Goal: Information Seeking & Learning: Find specific fact

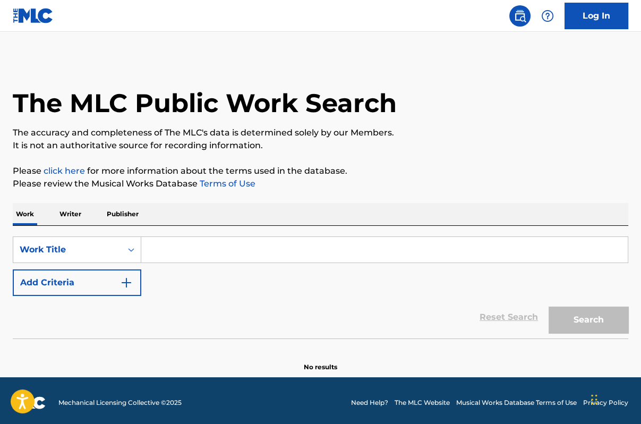
click at [370, 242] on input "Search Form" at bounding box center [384, 250] width 487 height 26
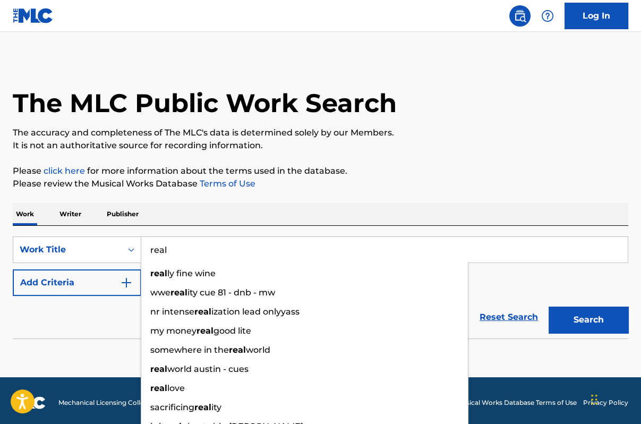
type input "real"
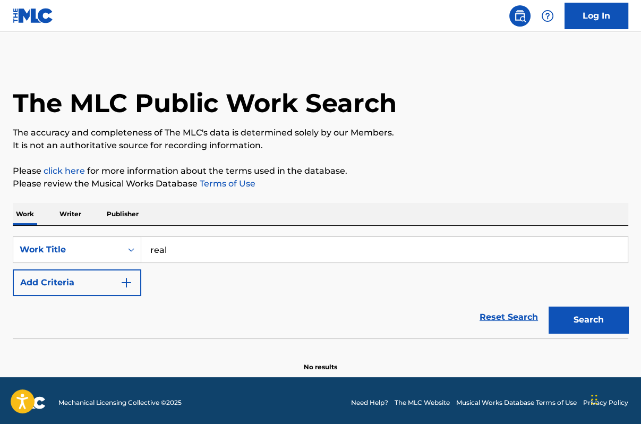
click at [126, 284] on img "Search Form" at bounding box center [126, 282] width 13 height 13
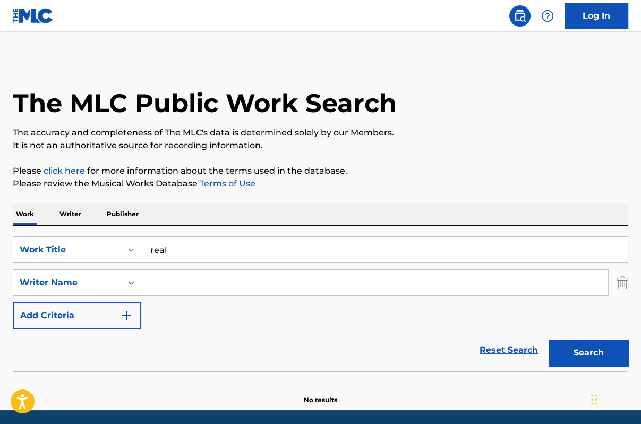
click at [184, 281] on input "Search Form" at bounding box center [374, 283] width 467 height 26
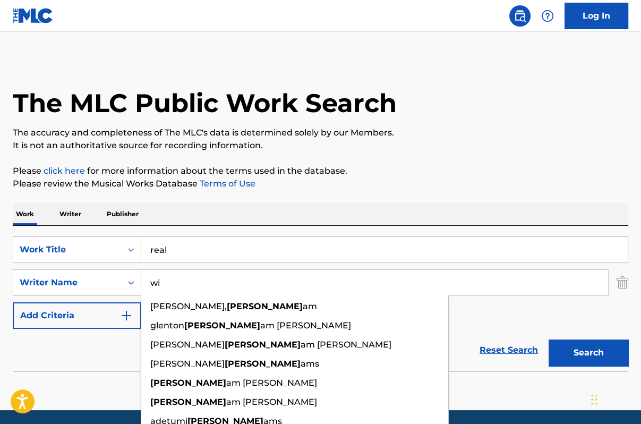
type input "w"
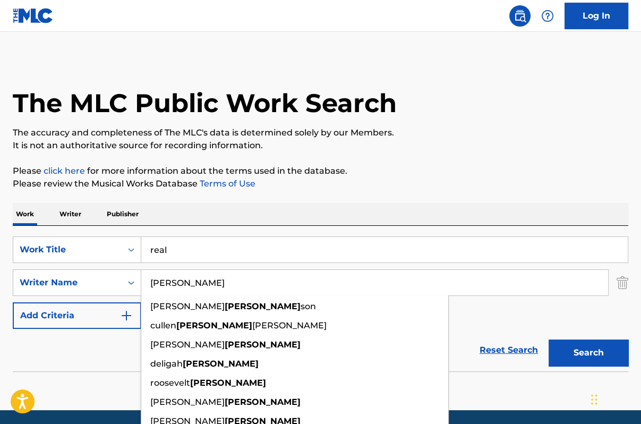
type input "[PERSON_NAME]"
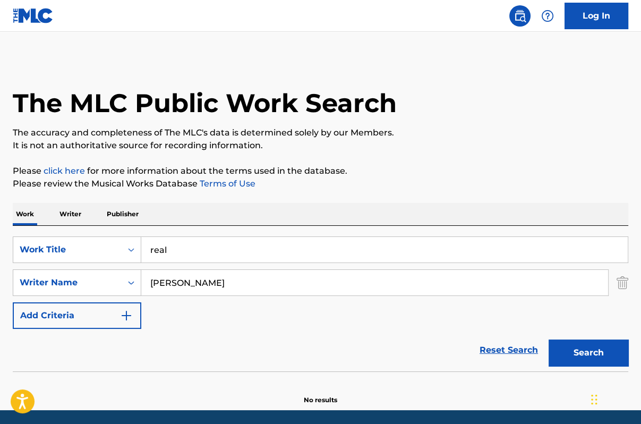
click at [580, 353] on button "Search" at bounding box center [589, 353] width 80 height 27
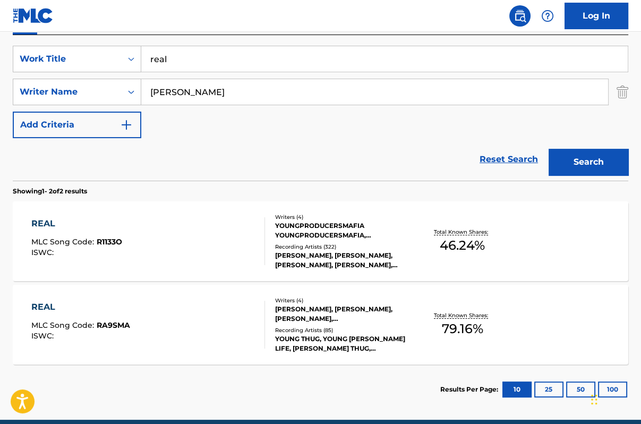
scroll to position [194, 0]
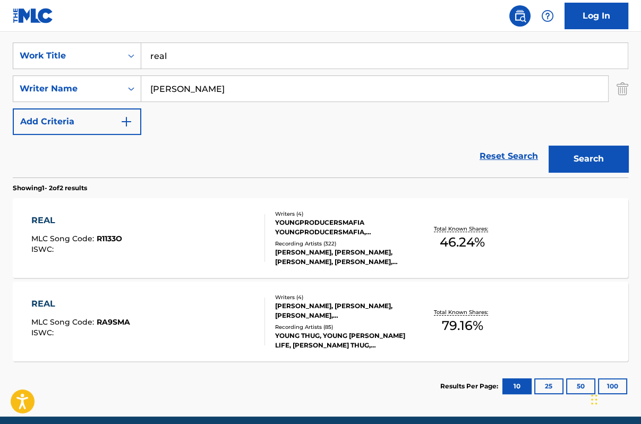
click at [47, 215] on div "REAL" at bounding box center [76, 220] width 91 height 13
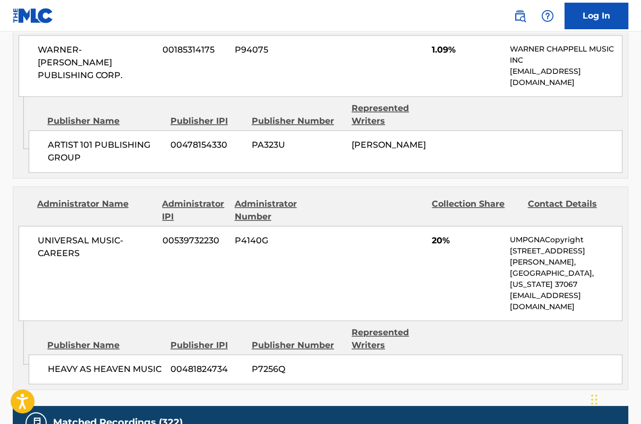
scroll to position [1085, 0]
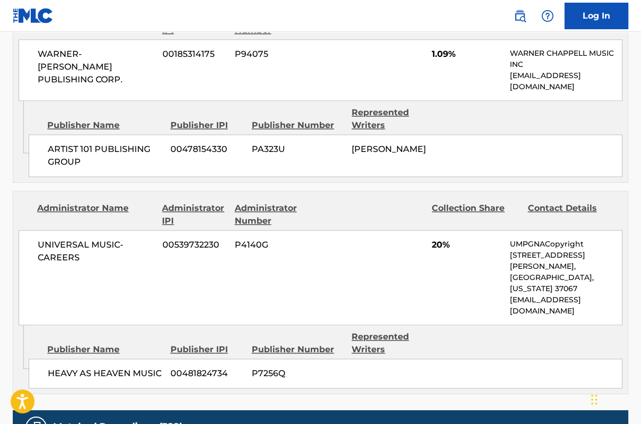
click at [325, 43] on div "WARNER-[PERSON_NAME] PUBLISHING CORP. 00185314175 P94075 1.09% [PERSON_NAME] MU…" at bounding box center [321, 70] width 604 height 62
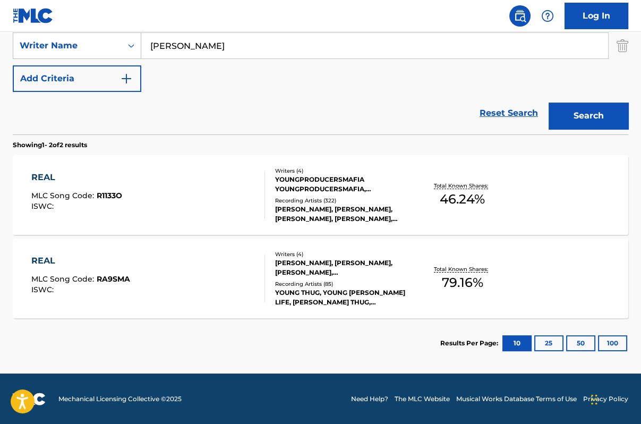
click at [35, 260] on div "REAL" at bounding box center [80, 260] width 99 height 13
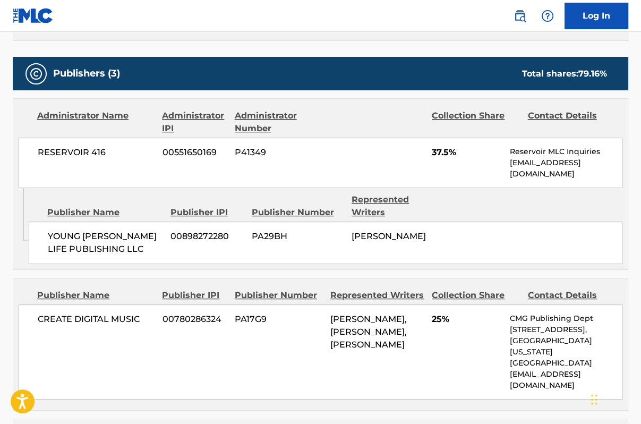
scroll to position [529, 0]
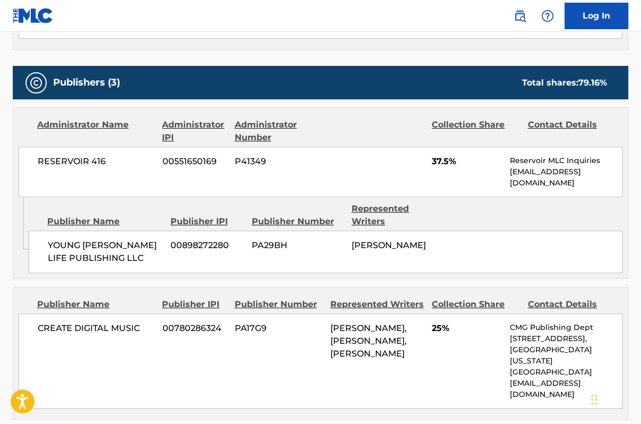
click at [640, 240] on div "< Back to public search results Copy work link REAL Work Detail Member Work Ide…" at bounding box center [320, 298] width 641 height 1539
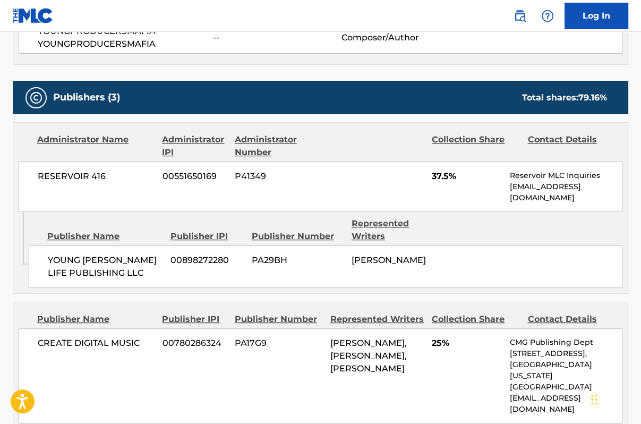
scroll to position [504, 0]
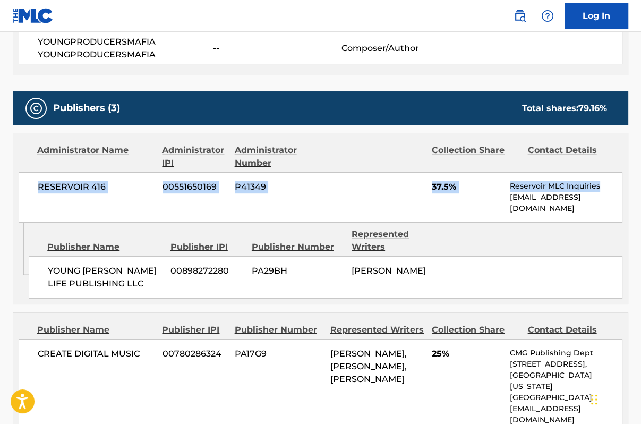
drag, startPoint x: 639, startPoint y: 189, endPoint x: 633, endPoint y: 142, distance: 47.7
click at [633, 142] on div "< Back to public search results Copy work link REAL Work Detail Member Work Ide…" at bounding box center [320, 324] width 641 height 1539
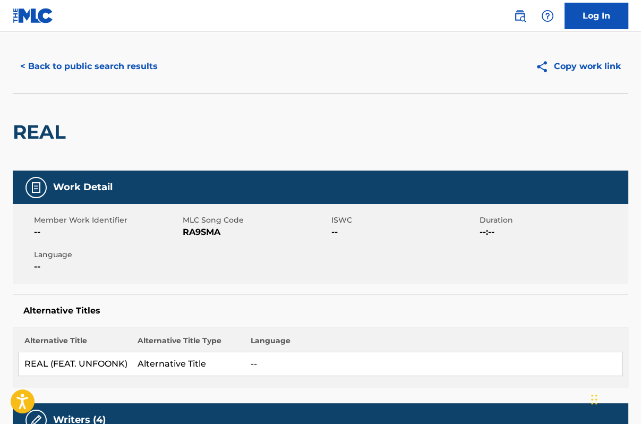
scroll to position [0, 0]
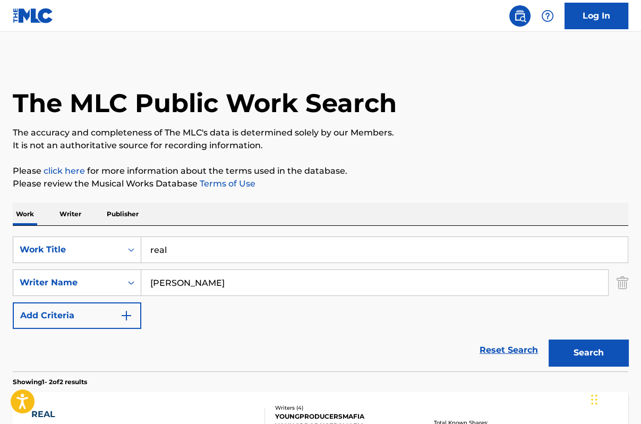
scroll to position [176, 0]
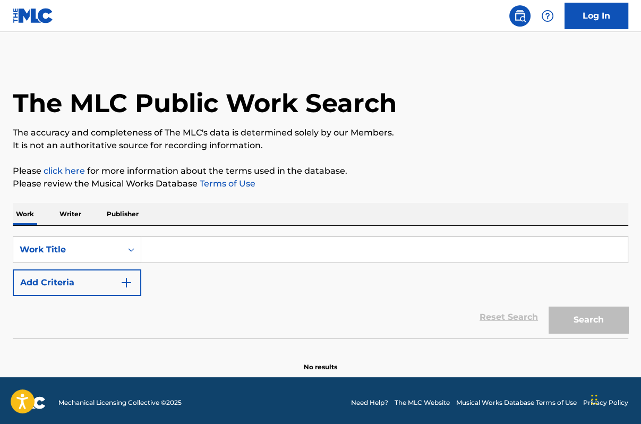
click at [177, 251] on input "Search Form" at bounding box center [384, 250] width 487 height 26
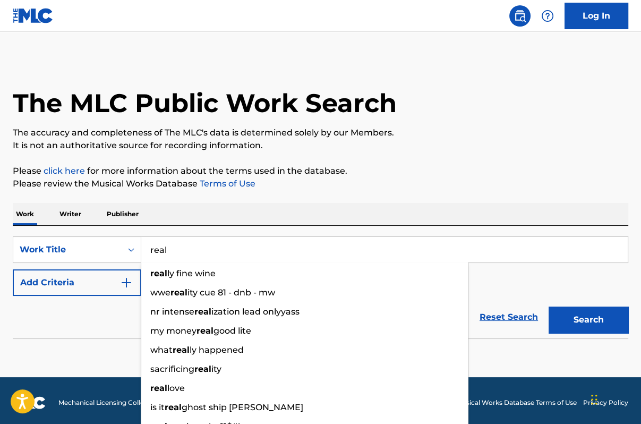
type input "real"
click at [50, 324] on div "Reset Search Search" at bounding box center [321, 317] width 616 height 43
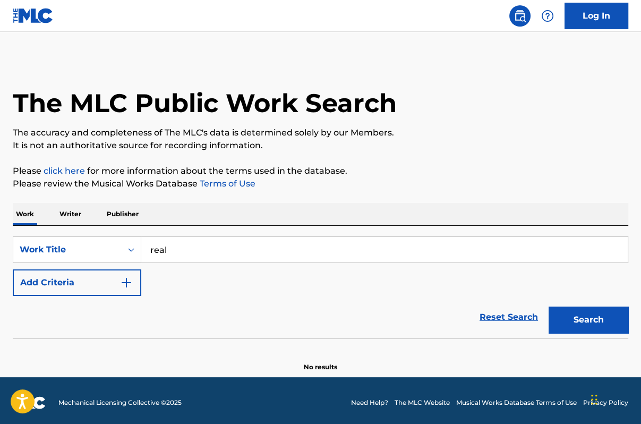
click at [133, 281] on button "Add Criteria" at bounding box center [77, 282] width 129 height 27
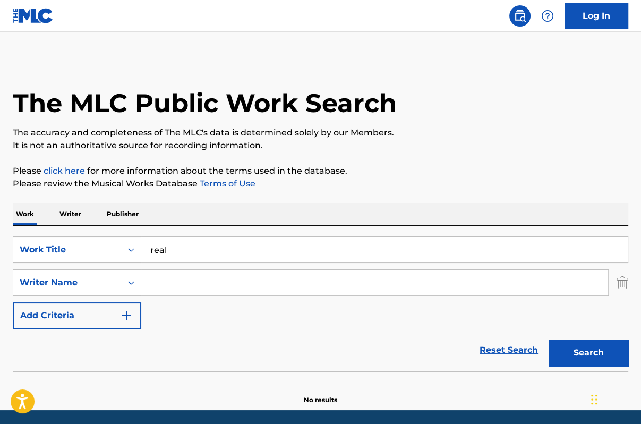
click at [174, 279] on input "Search Form" at bounding box center [374, 283] width 467 height 26
click at [158, 288] on input "Search Form" at bounding box center [374, 283] width 467 height 26
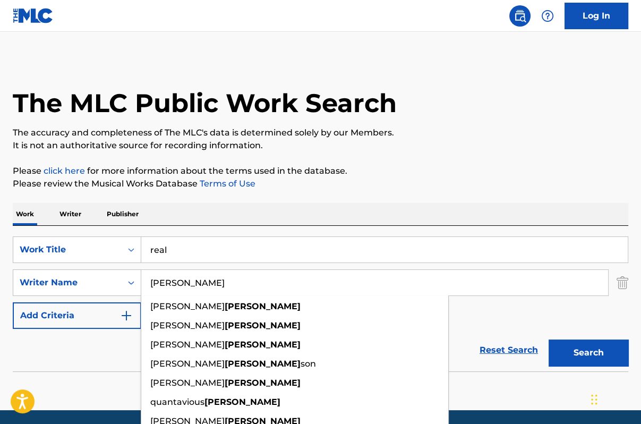
type input "Grier"
click at [599, 355] on button "Search" at bounding box center [589, 353] width 80 height 27
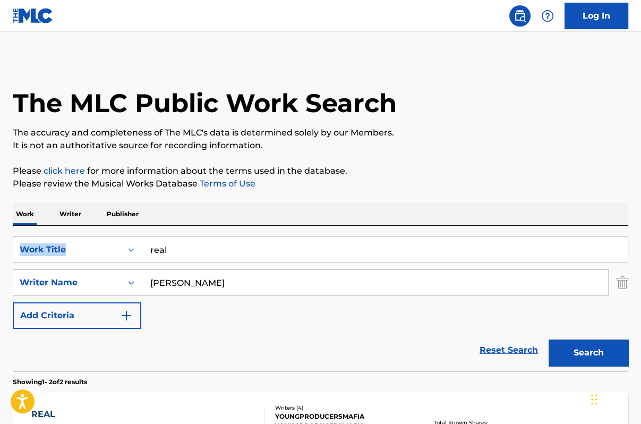
drag, startPoint x: 641, startPoint y: 203, endPoint x: 642, endPoint y: 245, distance: 42.0
click at [641, 245] on html "Accessibility Screen-Reader Guide, Feedback, and Issue Reporting | New window L…" at bounding box center [320, 212] width 641 height 424
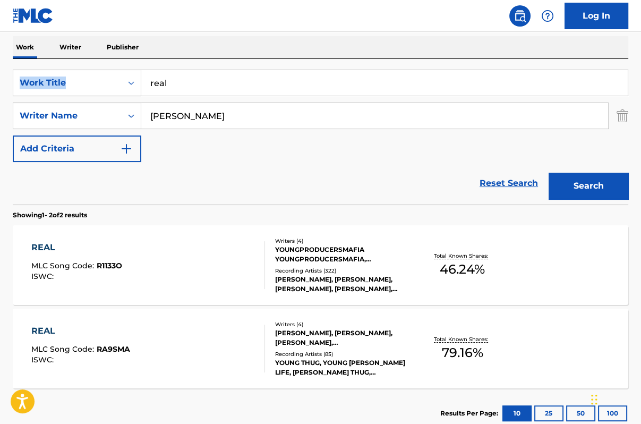
scroll to position [192, 0]
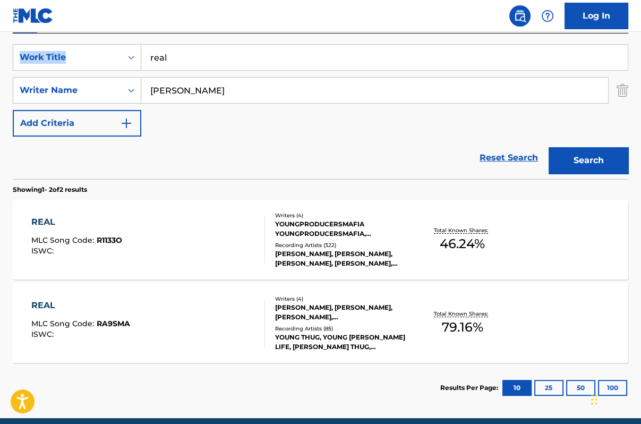
click at [44, 301] on div "REAL" at bounding box center [80, 305] width 99 height 13
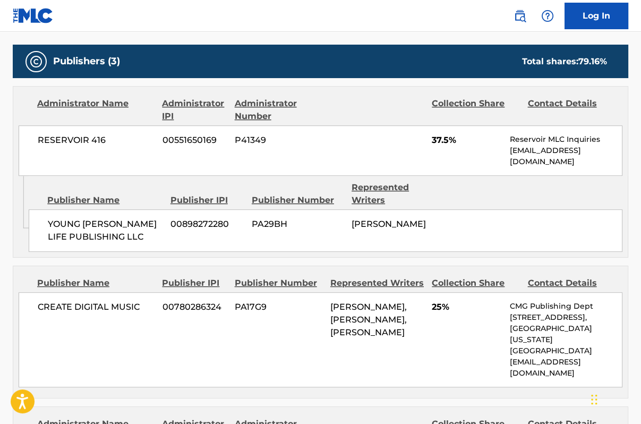
scroll to position [548, 0]
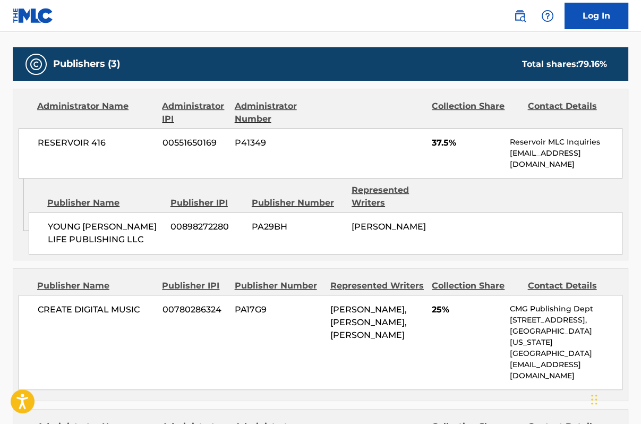
click at [625, 245] on div "Admin Original Publisher Connecting Line Publisher Name Publisher IPI Publisher…" at bounding box center [320, 219] width 615 height 81
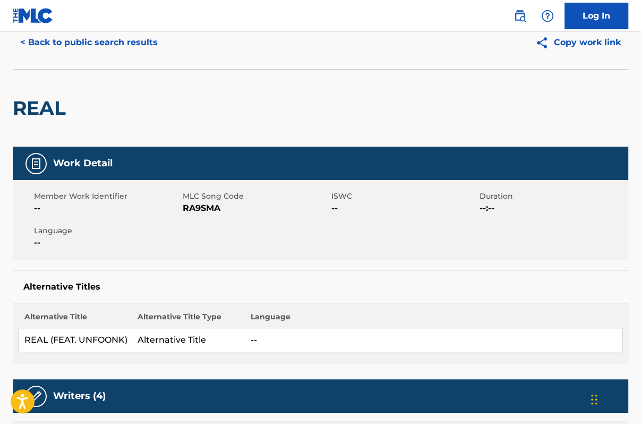
scroll to position [0, 0]
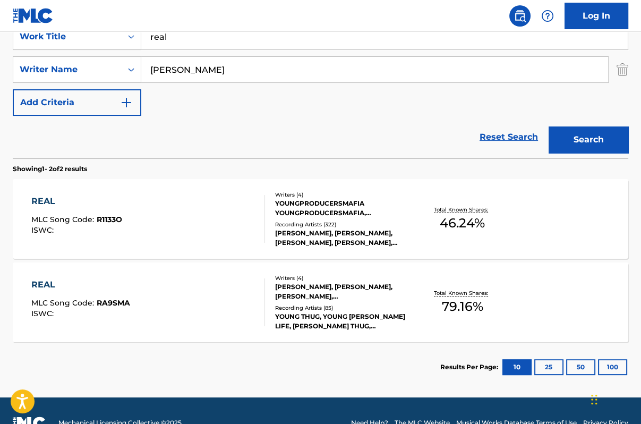
scroll to position [213, 0]
click at [244, 33] on input "real" at bounding box center [384, 37] width 487 height 26
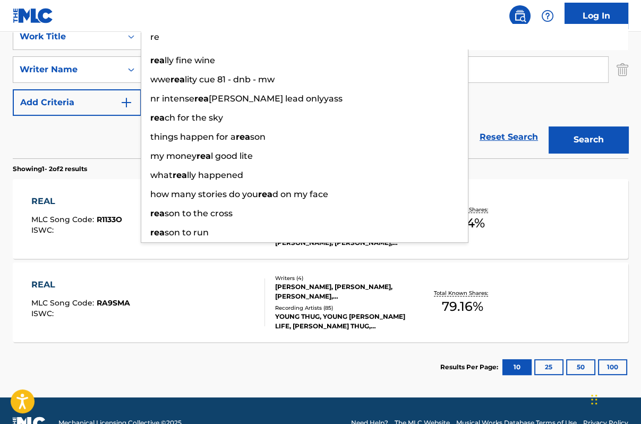
type input "r"
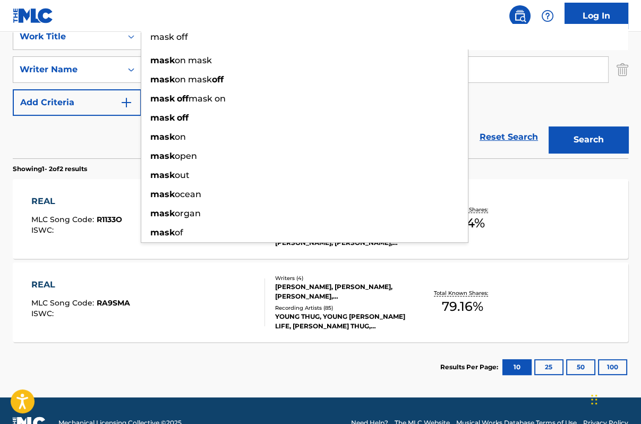
type input "mask off"
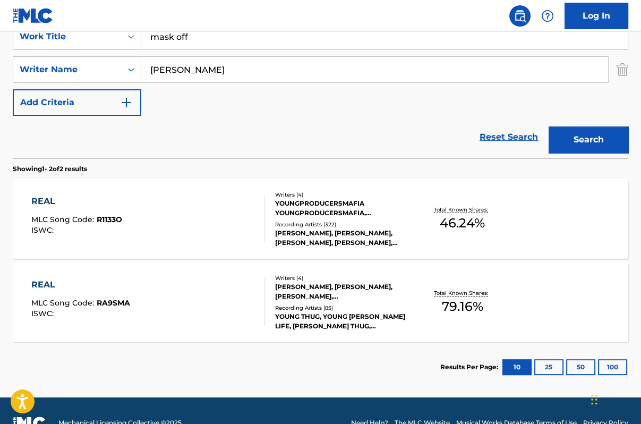
click at [205, 71] on input "Grier" at bounding box center [374, 70] width 467 height 26
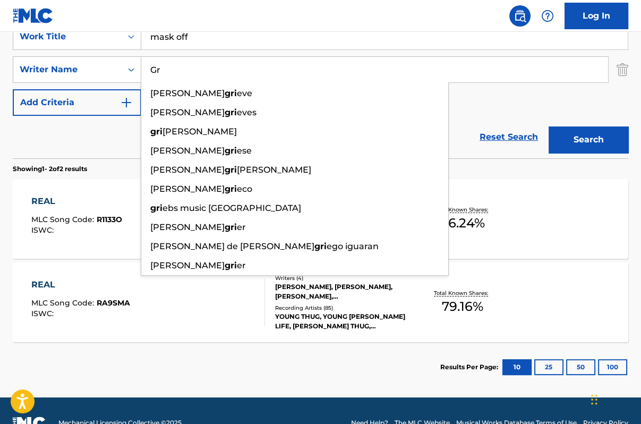
type input "G"
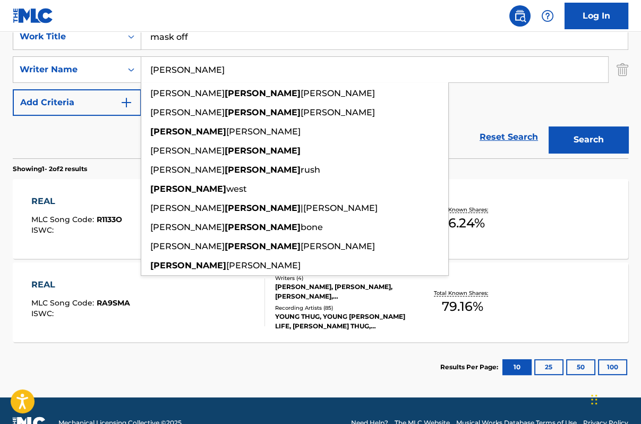
type input "wayne"
click at [549, 126] on button "Search" at bounding box center [589, 139] width 80 height 27
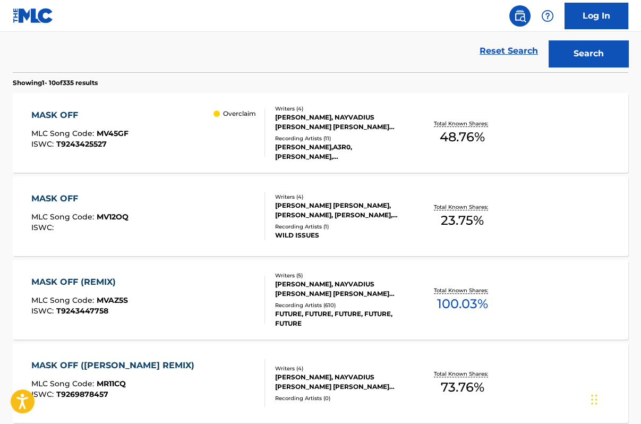
scroll to position [298, 0]
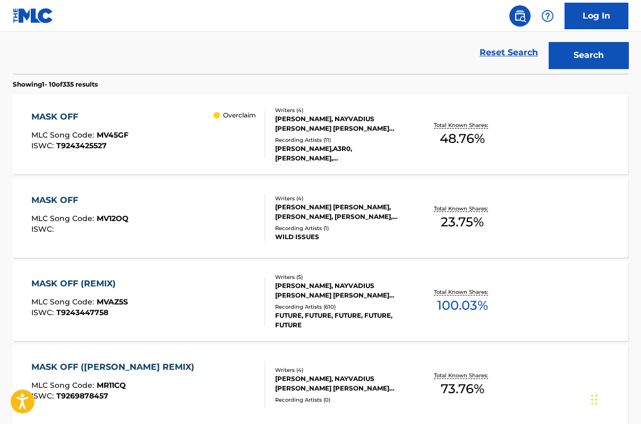
click at [238, 117] on p "Overclaim" at bounding box center [239, 116] width 33 height 10
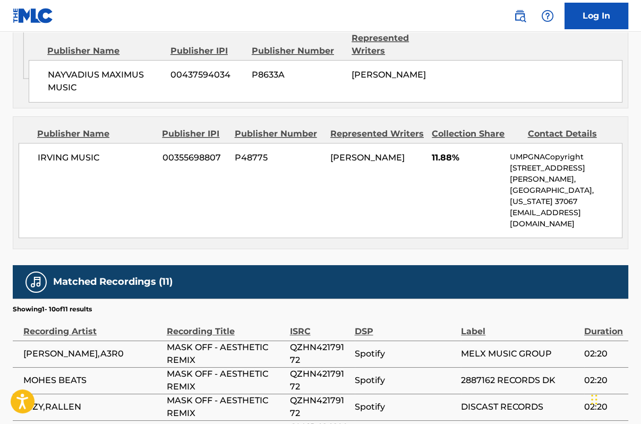
scroll to position [812, 0]
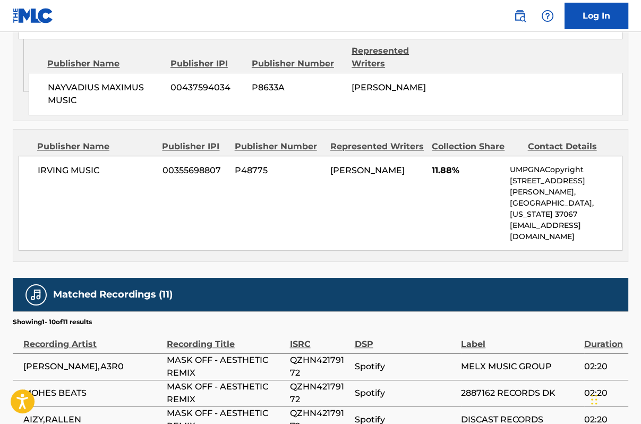
scroll to position [358, 0]
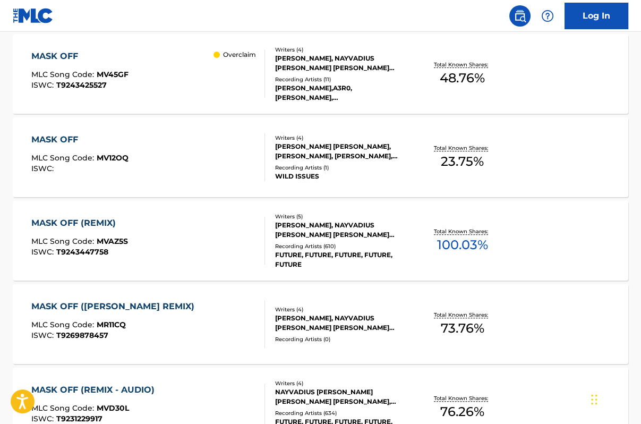
click at [357, 152] on div "LELAND TYLER WAYNE, TOMMY Z. BUTLER, WILLIAM MOORE, NAYVADIUS DEMUN WILBURN" at bounding box center [343, 151] width 136 height 19
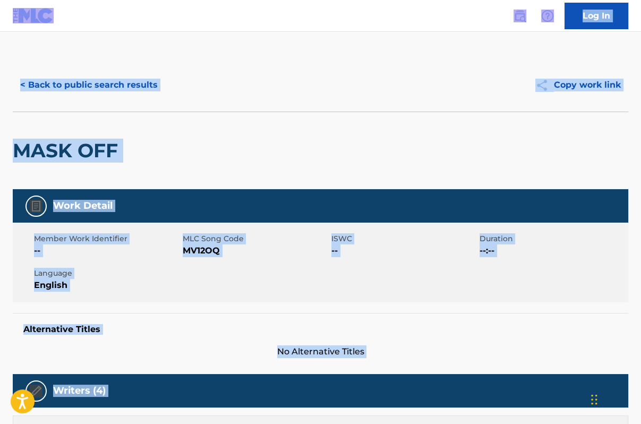
click at [357, 152] on div "MASK OFF" at bounding box center [321, 151] width 616 height 78
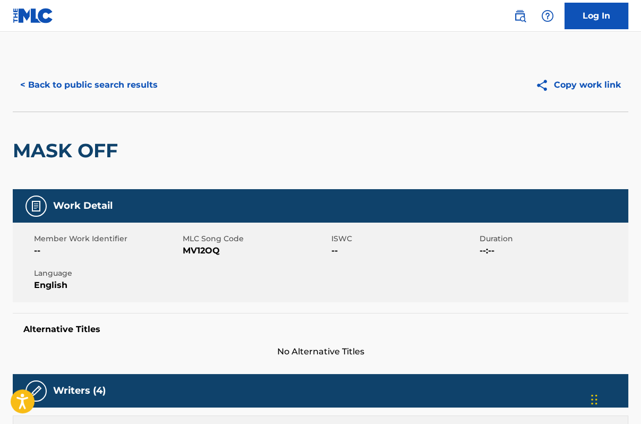
scroll to position [419, 0]
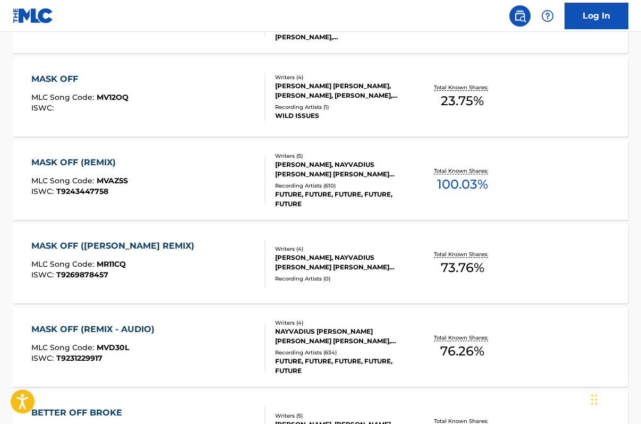
click at [520, 178] on div "MASK OFF (REMIX) MLC Song Code : MVAZ5S ISWC : T9243447758 Writers ( 5 ) KENDRI…" at bounding box center [321, 180] width 616 height 80
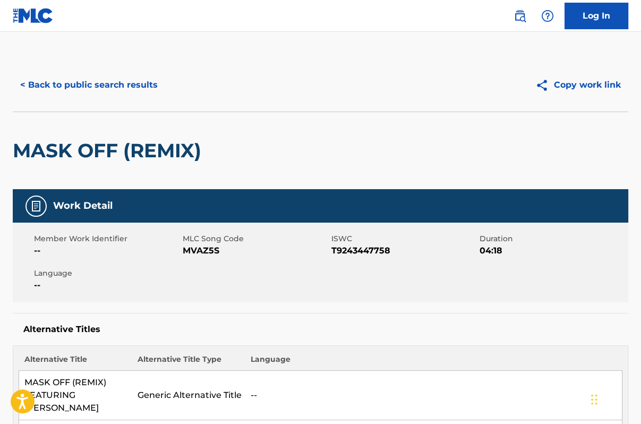
click at [256, 8] on nav "Log In" at bounding box center [320, 16] width 641 height 32
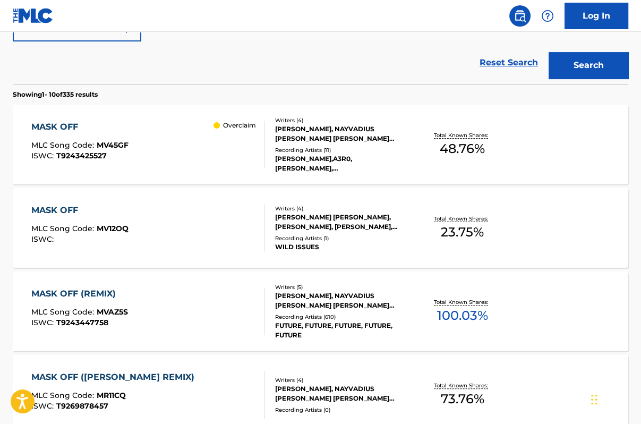
scroll to position [291, 0]
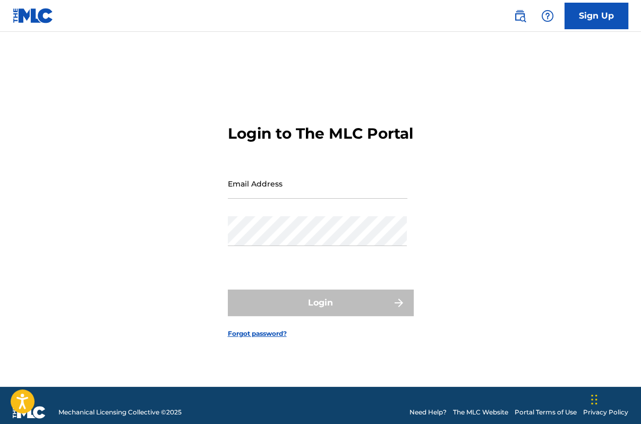
click at [523, 19] on img at bounding box center [520, 16] width 13 height 13
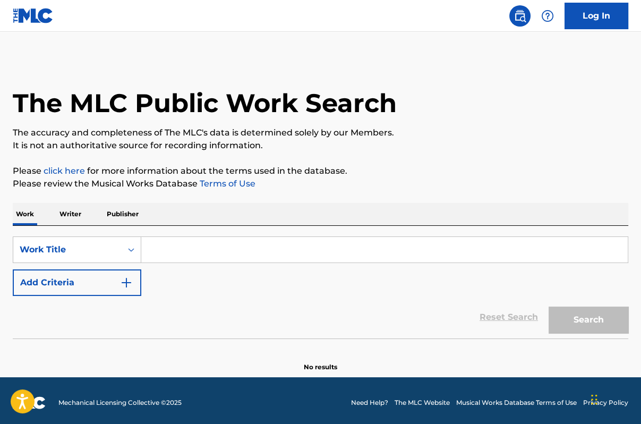
click at [317, 261] on input "Search Form" at bounding box center [384, 250] width 487 height 26
paste input "WW 009905608 00"
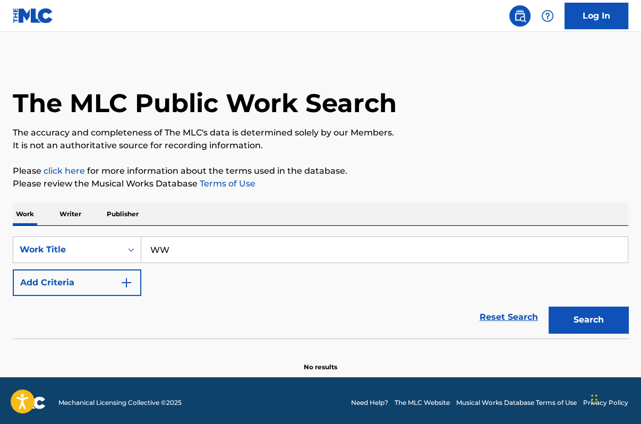
type input "W"
type input "waka waks"
click at [122, 284] on img "Search Form" at bounding box center [126, 282] width 13 height 13
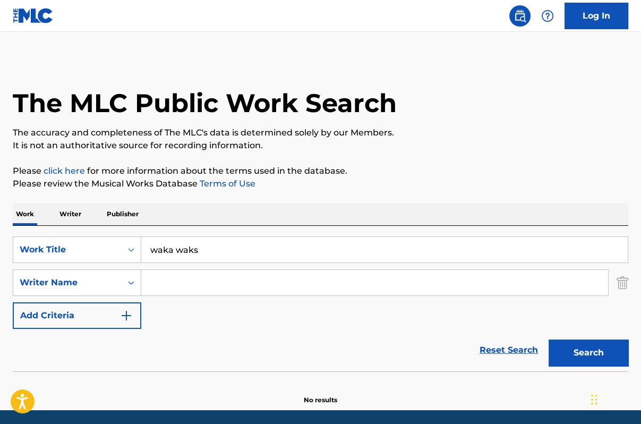
click at [199, 282] on input "Search Form" at bounding box center [374, 283] width 467 height 26
click at [590, 353] on button "Search" at bounding box center [589, 353] width 80 height 27
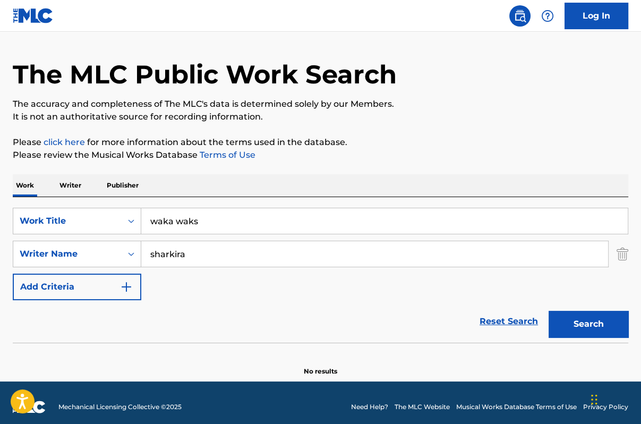
scroll to position [31, 0]
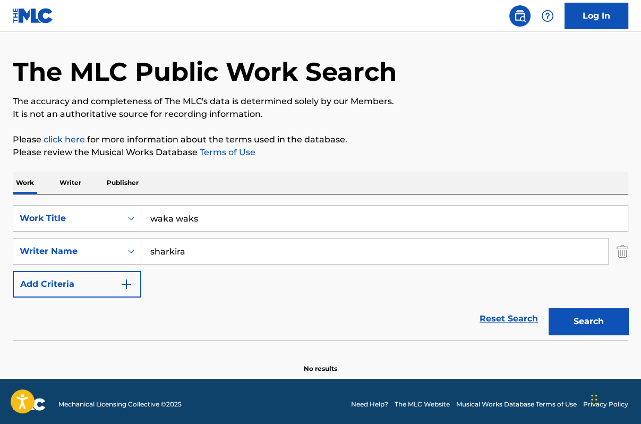
click at [171, 247] on input "sharkira" at bounding box center [374, 252] width 467 height 26
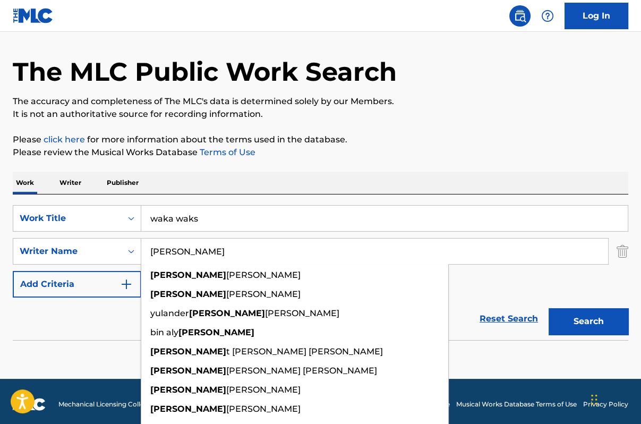
type input "[PERSON_NAME]"
click at [614, 316] on button "Search" at bounding box center [589, 321] width 80 height 27
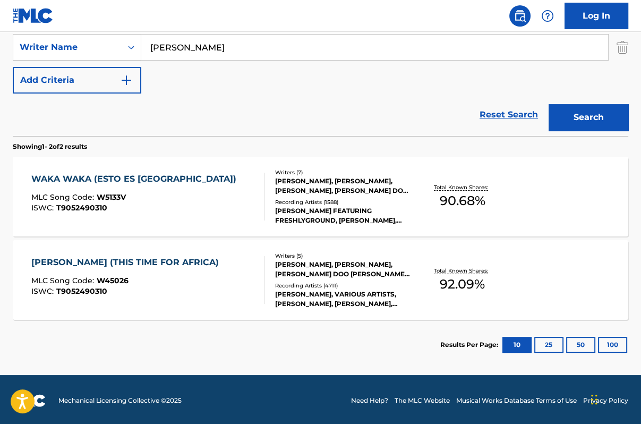
scroll to position [237, 0]
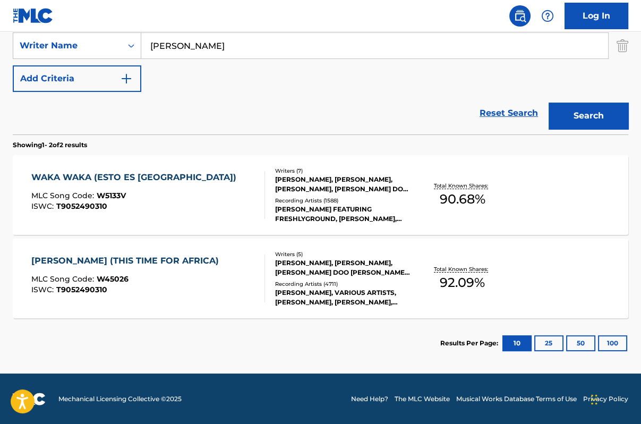
click at [153, 176] on div "WAKA WAKA (ESTO ES AFRICA)" at bounding box center [136, 177] width 210 height 13
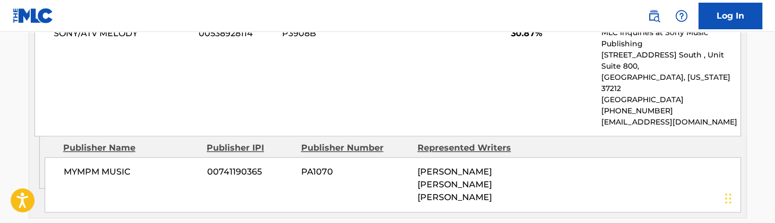
scroll to position [2295, 0]
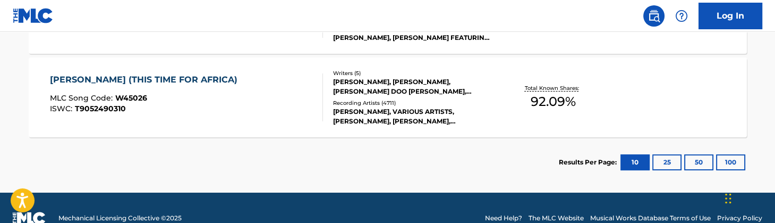
scroll to position [419, 0]
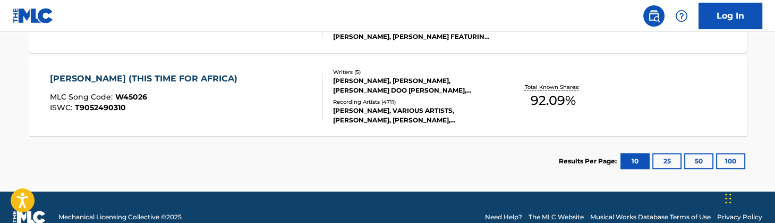
click at [126, 81] on div "WAKA WAKA (THIS TIME FOR AFRICA)" at bounding box center [146, 78] width 193 height 13
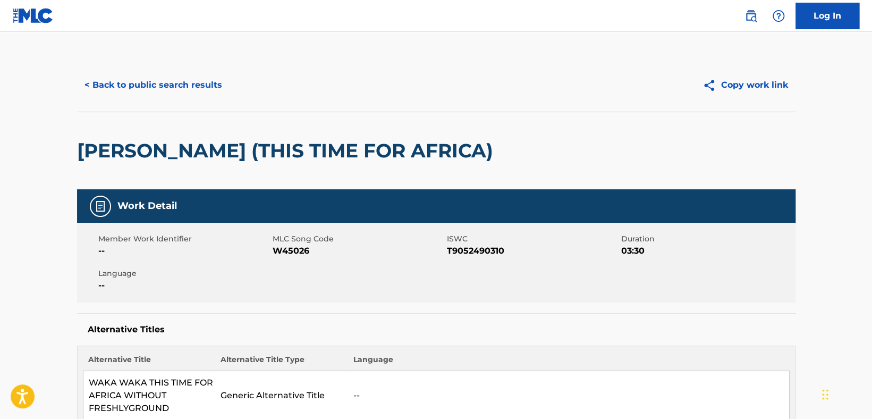
scroll to position [182, 0]
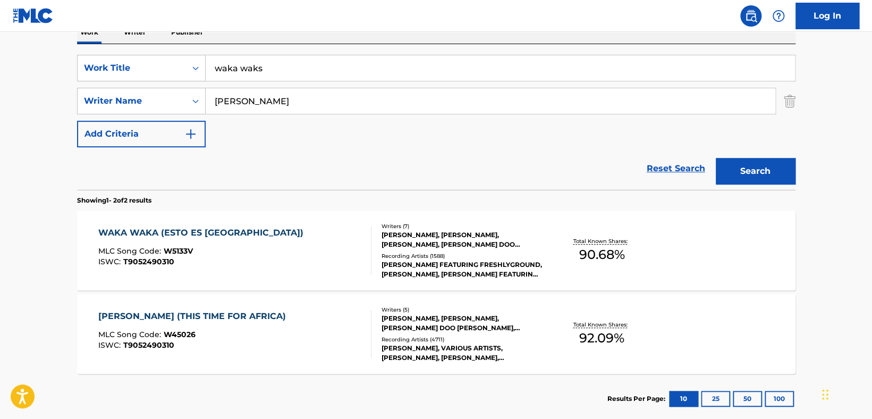
drag, startPoint x: 264, startPoint y: 64, endPoint x: 220, endPoint y: 58, distance: 44.6
click at [220, 58] on input "waka waks" at bounding box center [500, 68] width 589 height 26
type input "w"
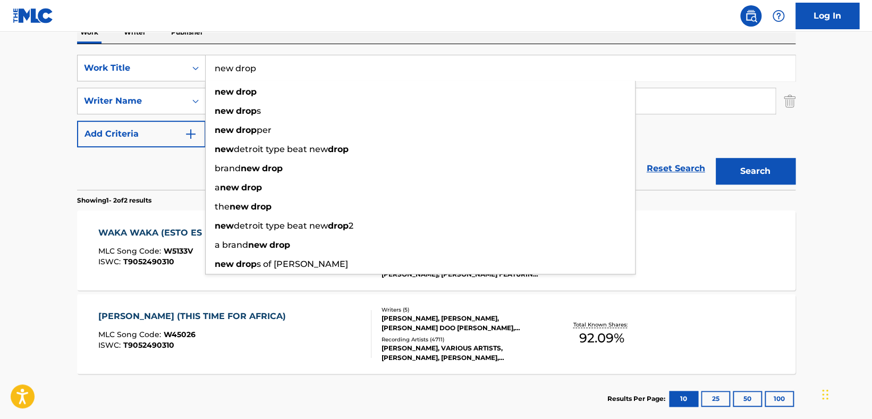
type input "new drop"
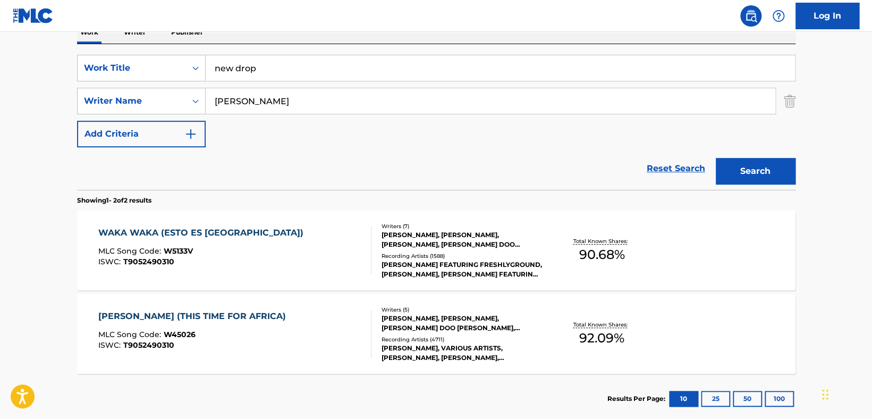
click at [263, 98] on input "shakira" at bounding box center [491, 101] width 570 height 26
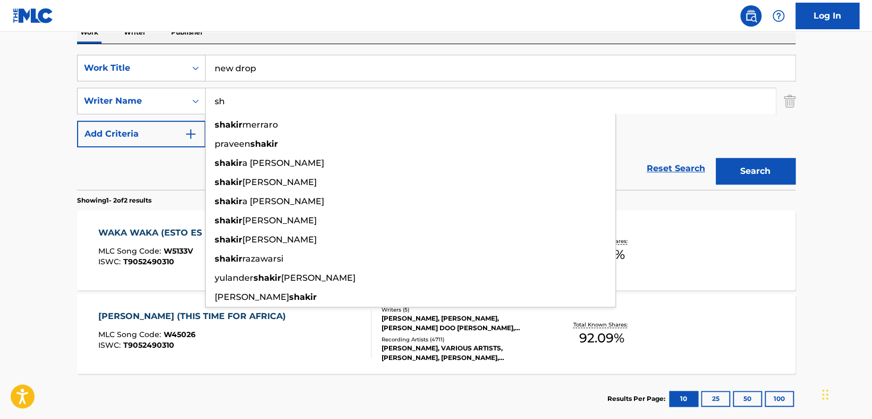
type input "s"
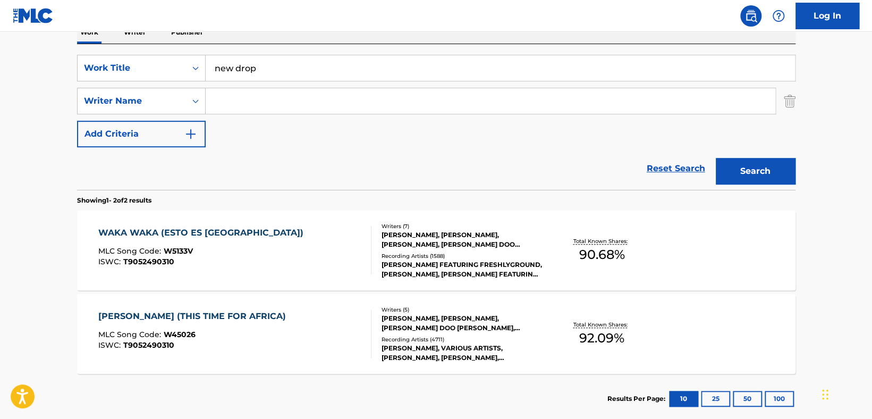
click at [443, 378] on section "Results Per Page: 10 25 50 100" at bounding box center [436, 399] width 718 height 50
click at [355, 93] on input "Search Form" at bounding box center [491, 101] width 570 height 26
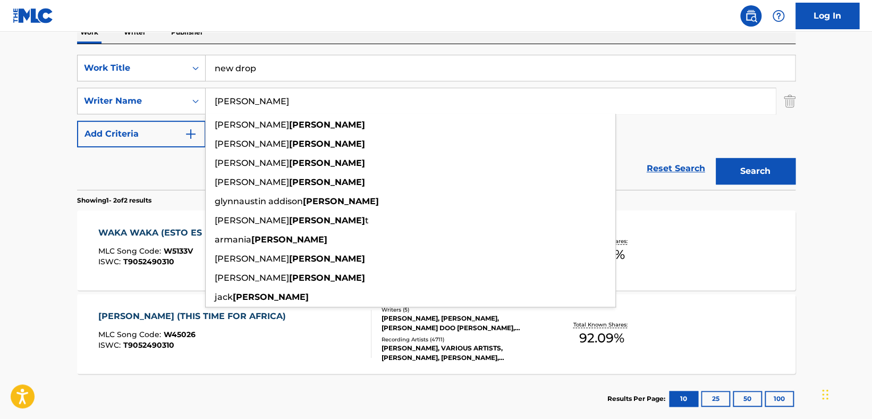
type input "Toliver"
click at [641, 166] on button "Search" at bounding box center [756, 171] width 80 height 27
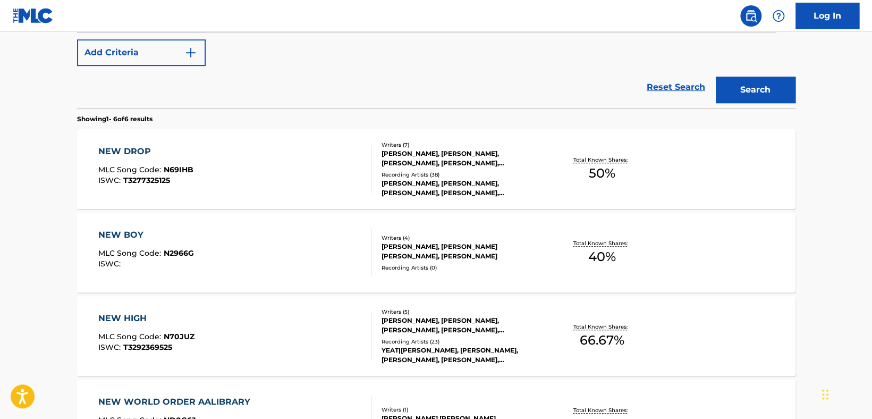
scroll to position [252, 0]
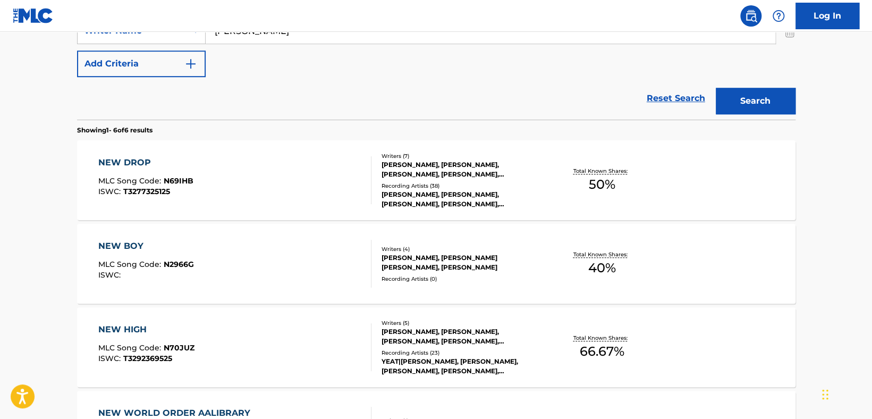
click at [134, 156] on div "NEW DROP" at bounding box center [145, 162] width 95 height 13
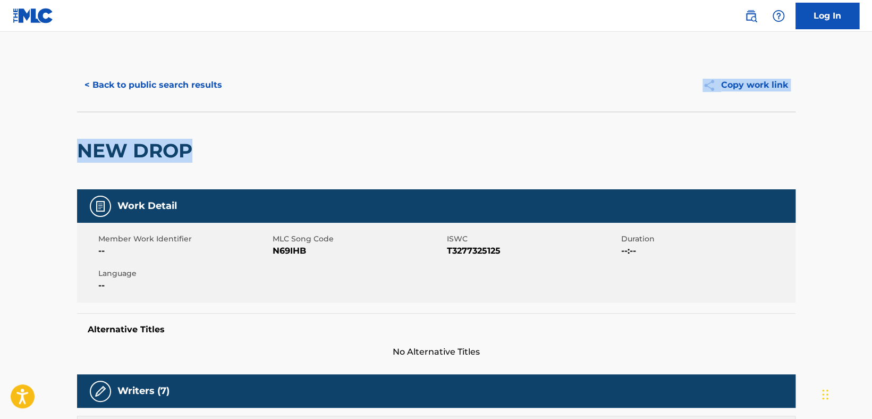
drag, startPoint x: 869, startPoint y: 88, endPoint x: 870, endPoint y: 131, distance: 43.6
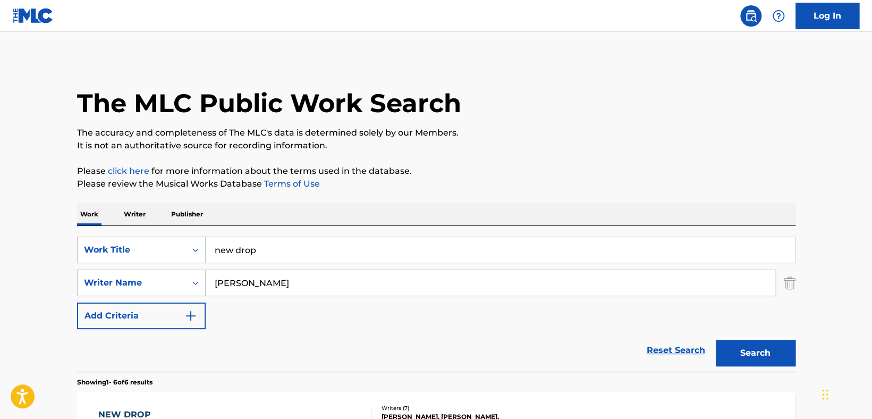
click at [262, 282] on input "Toliver" at bounding box center [491, 283] width 570 height 26
type input "T"
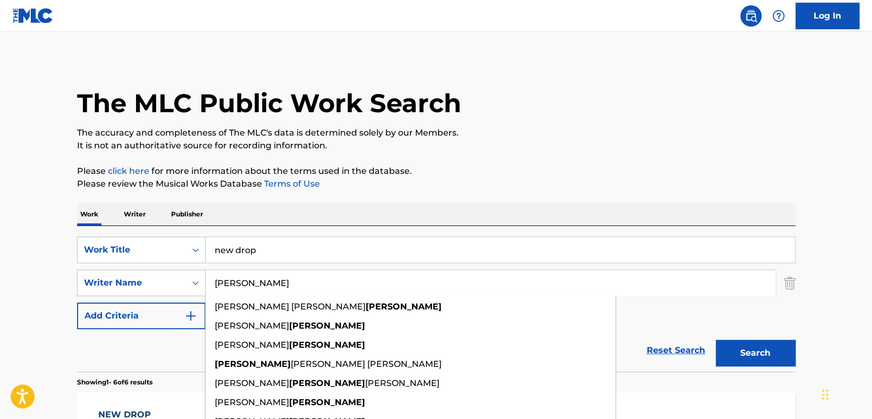
type input "yepes"
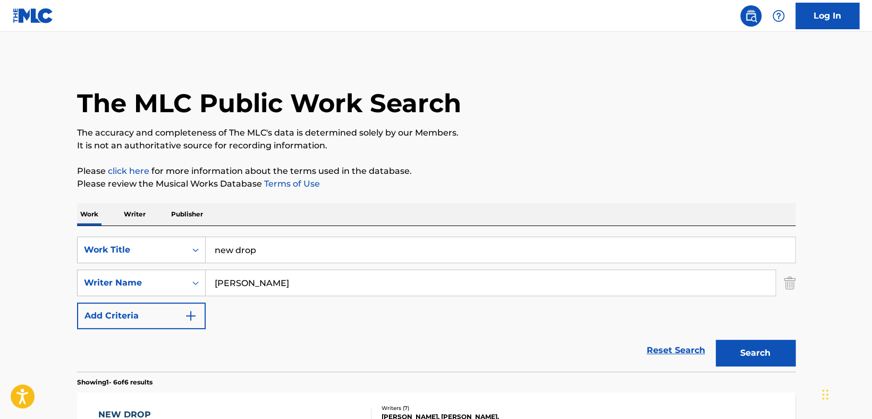
click at [641, 354] on button "Search" at bounding box center [756, 353] width 80 height 27
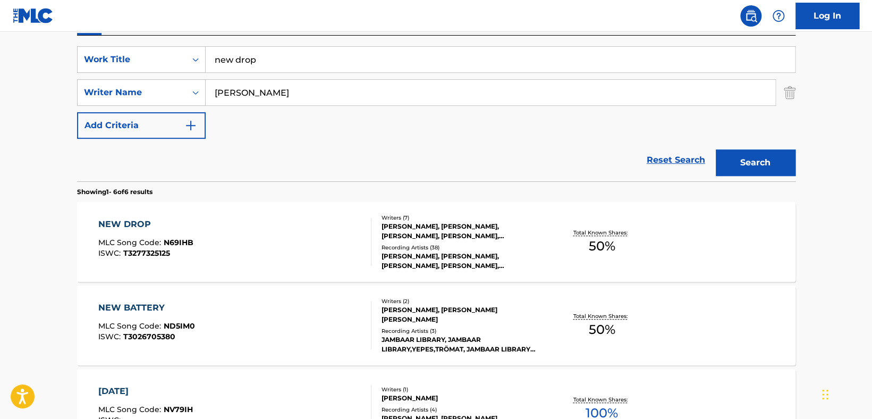
scroll to position [191, 0]
click at [130, 218] on div "NEW DROP" at bounding box center [145, 223] width 95 height 13
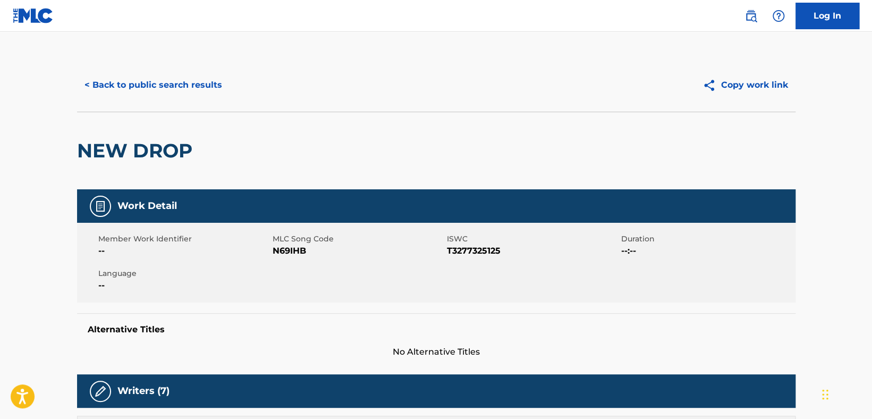
scroll to position [191, 0]
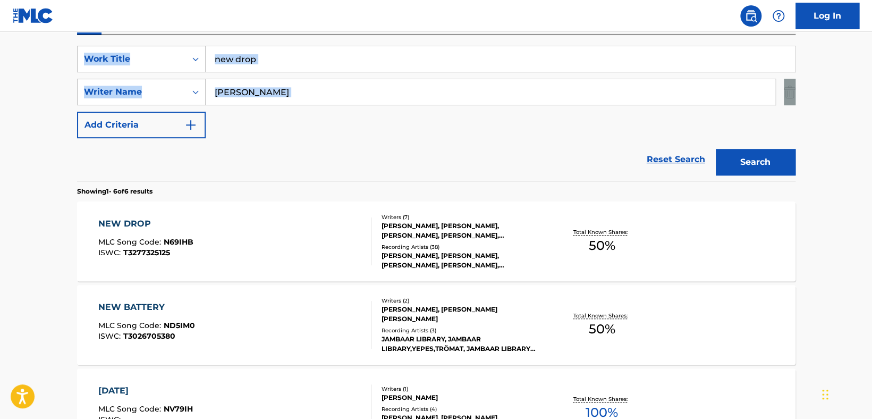
drag, startPoint x: 871, startPoint y: 87, endPoint x: 859, endPoint y: 26, distance: 62.2
click at [641, 26] on div "Log In The MLC Public Work Search The accuracy and completeness of The MLC's da…" at bounding box center [436, 306] width 872 height 995
click at [349, 55] on input "new drop" at bounding box center [500, 59] width 589 height 26
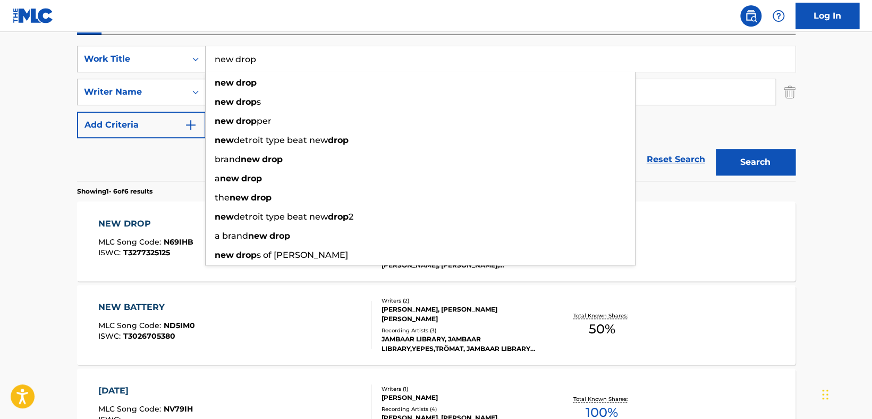
click at [349, 55] on input "new drop" at bounding box center [500, 59] width 589 height 26
click at [641, 237] on div "NEW DROP MLC Song Code : N69IHB ISWC : T3277325125 Writers ( 7 ) RUBY MITCHELL,…" at bounding box center [436, 241] width 718 height 80
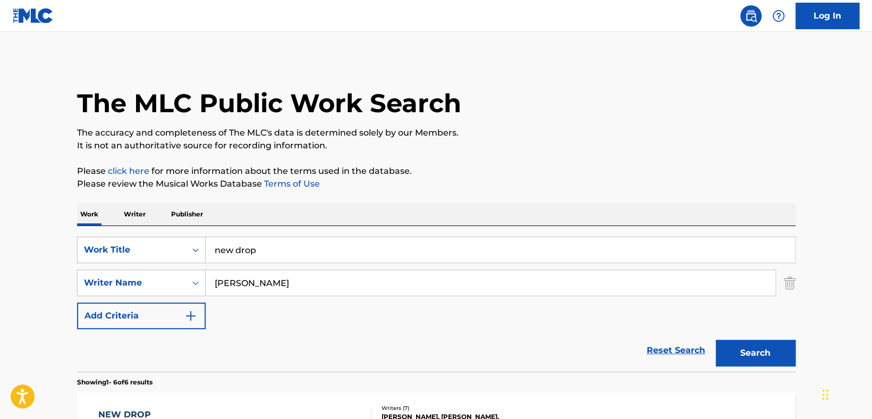
scroll to position [191, 0]
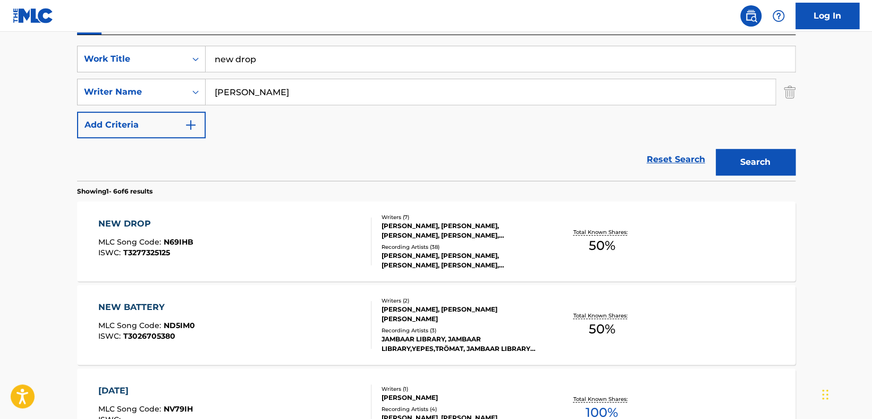
click at [272, 100] on input "yepes" at bounding box center [491, 92] width 570 height 26
type input "y"
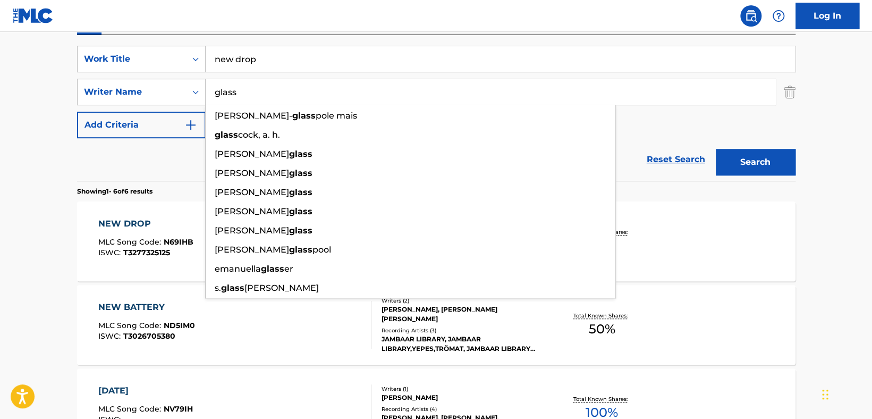
type input "glass"
click at [641, 149] on button "Search" at bounding box center [756, 162] width 80 height 27
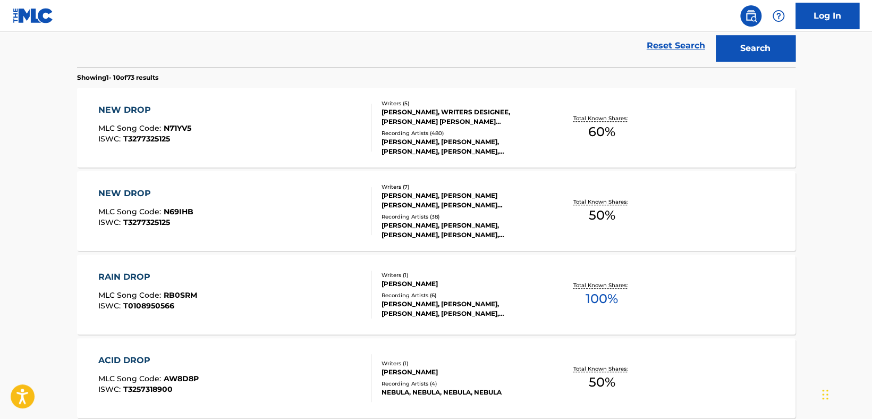
scroll to position [307, 0]
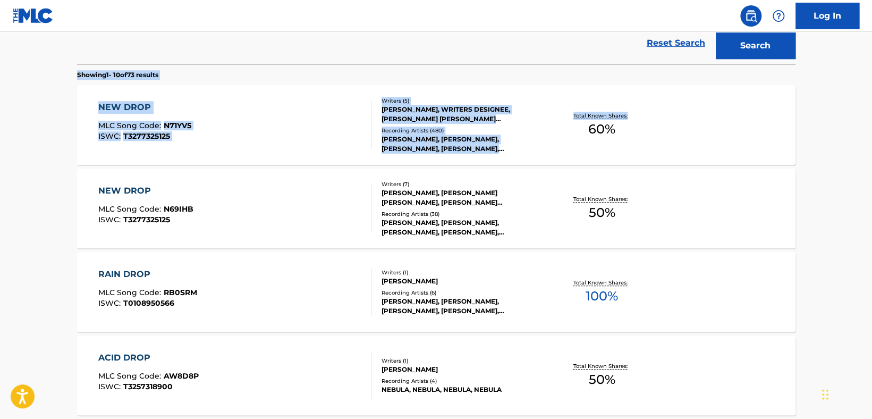
drag, startPoint x: 870, startPoint y: 117, endPoint x: 870, endPoint y: 47, distance: 70.7
click at [641, 47] on main "The MLC Public Work Search The accuracy and completeness of The MLC's data is d…" at bounding box center [436, 350] width 872 height 1251
drag, startPoint x: 871, startPoint y: 105, endPoint x: 861, endPoint y: 52, distance: 54.5
click at [641, 52] on main "The MLC Public Work Search The accuracy and completeness of The MLC's data is d…" at bounding box center [436, 350] width 872 height 1251
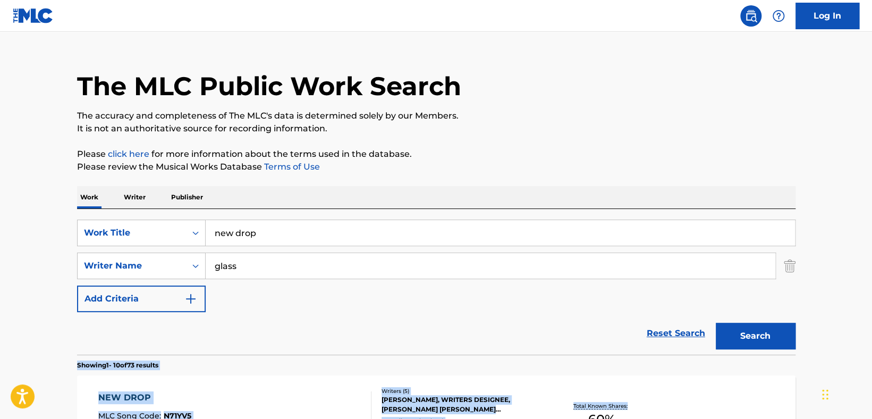
scroll to position [0, 0]
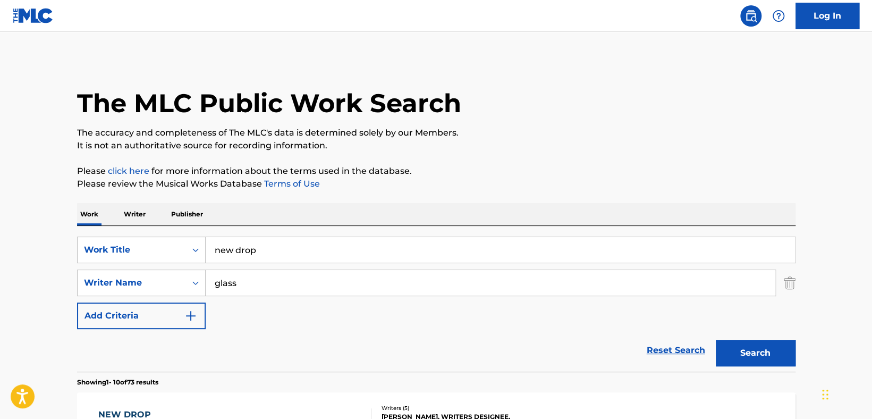
click at [339, 253] on input "new drop" at bounding box center [500, 250] width 589 height 26
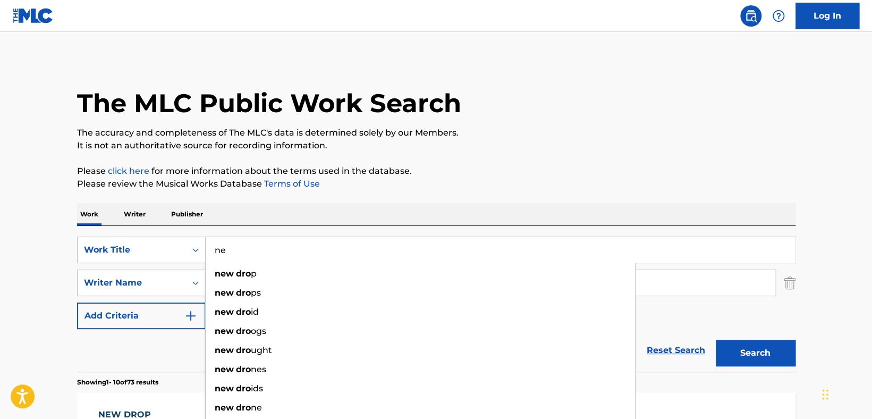
type input "n"
type input "mask off"
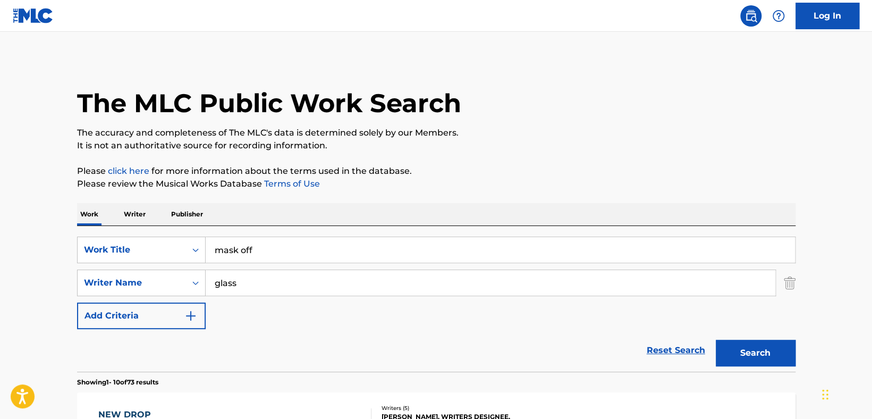
click at [338, 293] on input "glass" at bounding box center [491, 283] width 570 height 26
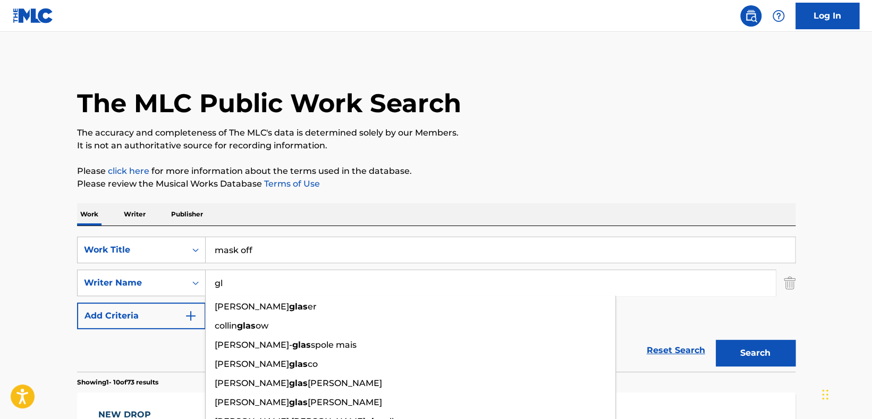
type input "g"
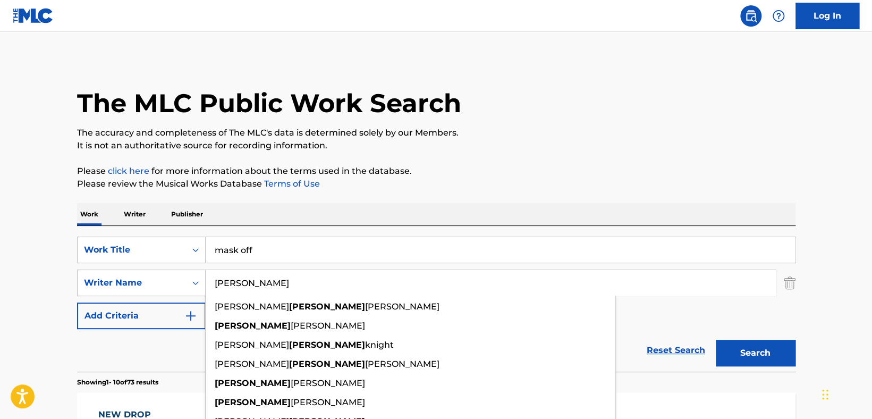
type input "Wayne"
click at [641, 350] on button "Search" at bounding box center [756, 353] width 80 height 27
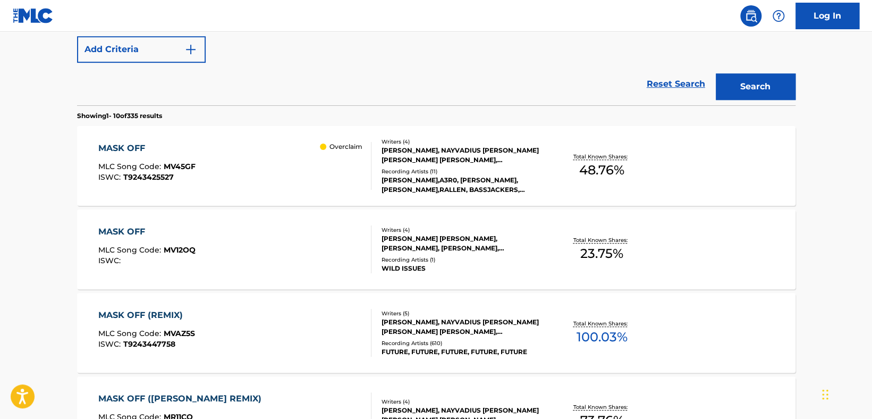
scroll to position [268, 0]
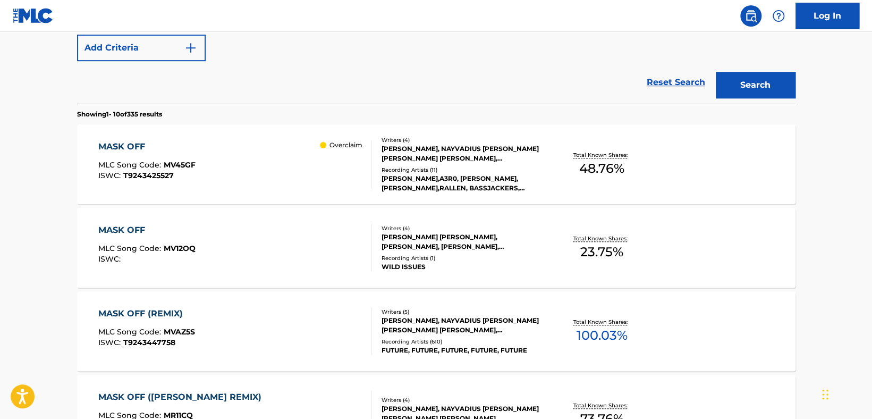
click at [292, 211] on div "MASK OFF MLC Song Code : MV12OQ ISWC : Writers ( 4 ) LELAND TYLER WAYNE, TOMMY …" at bounding box center [436, 248] width 718 height 80
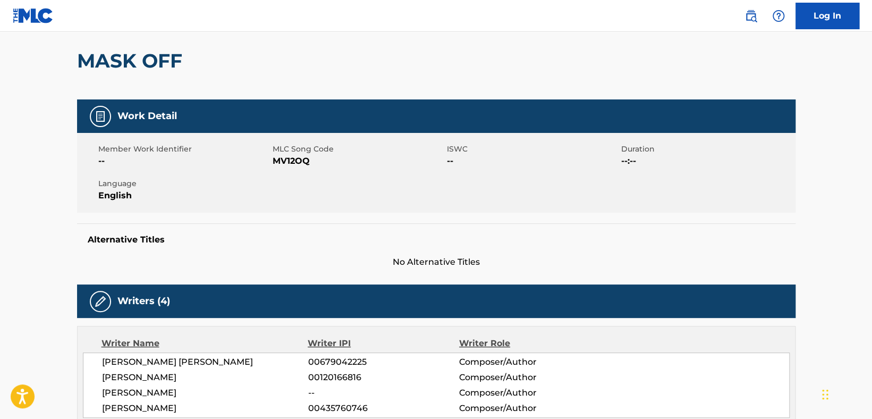
scroll to position [79, 0]
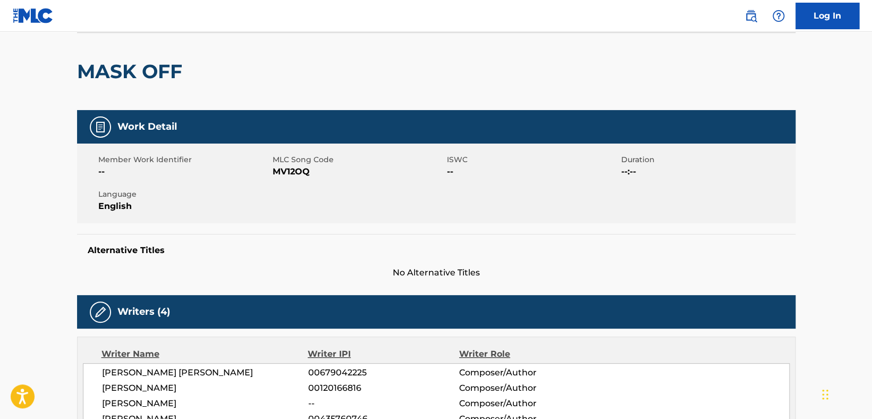
click at [305, 172] on span "MV12OQ" at bounding box center [359, 171] width 172 height 13
drag, startPoint x: 309, startPoint y: 172, endPoint x: 274, endPoint y: 171, distance: 34.5
click at [274, 171] on span "MV12OQ" at bounding box center [359, 171] width 172 height 13
copy span "MV12OQ"
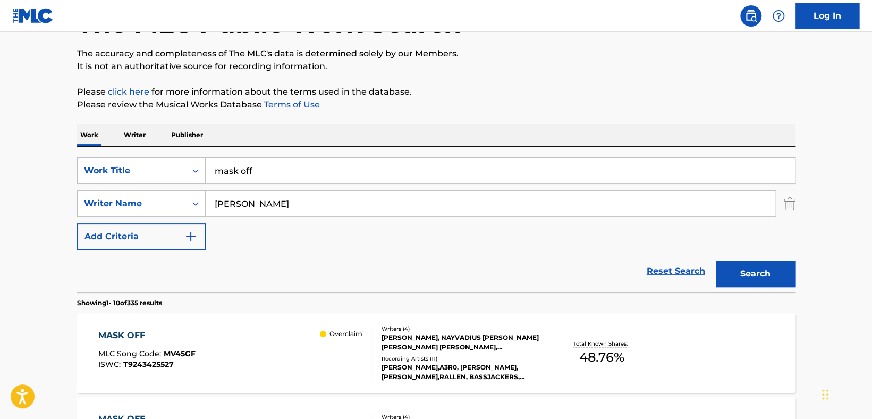
scroll to position [328, 0]
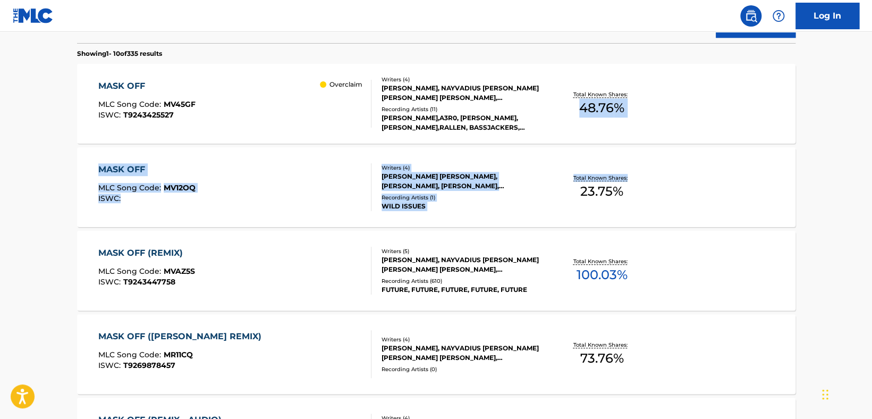
drag, startPoint x: 871, startPoint y: 198, endPoint x: 866, endPoint y: 70, distance: 128.7
click at [641, 70] on main "The MLC Public Work Search The accuracy and completeness of The MLC's data is d…" at bounding box center [436, 329] width 872 height 1251
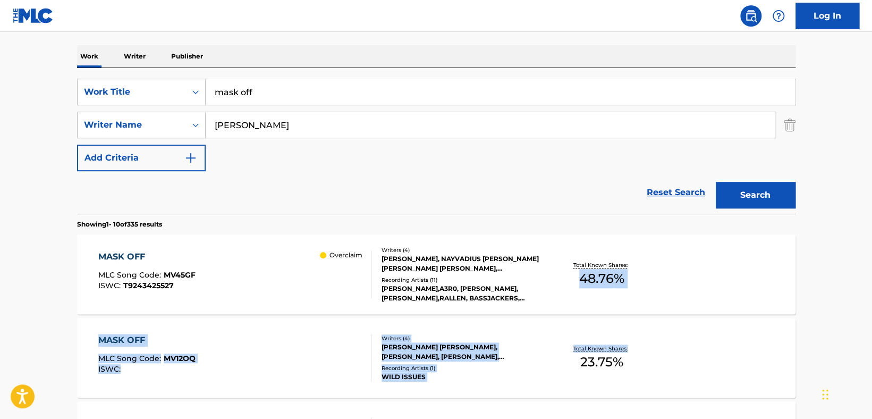
scroll to position [0, 0]
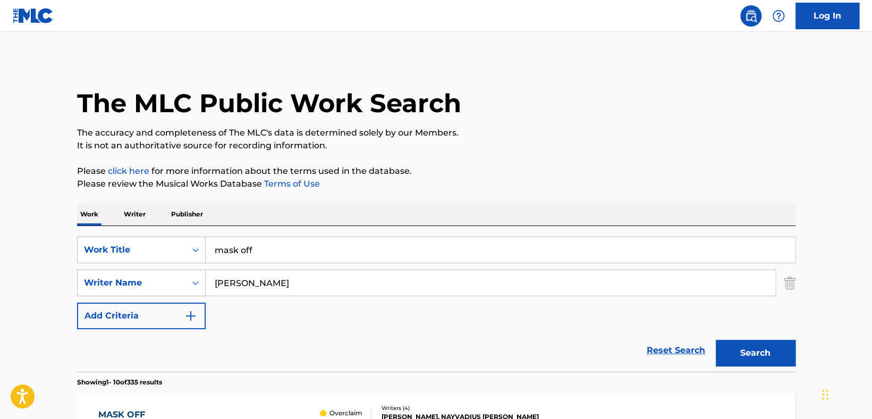
click at [442, 365] on div "Reset Search Search" at bounding box center [436, 350] width 718 height 43
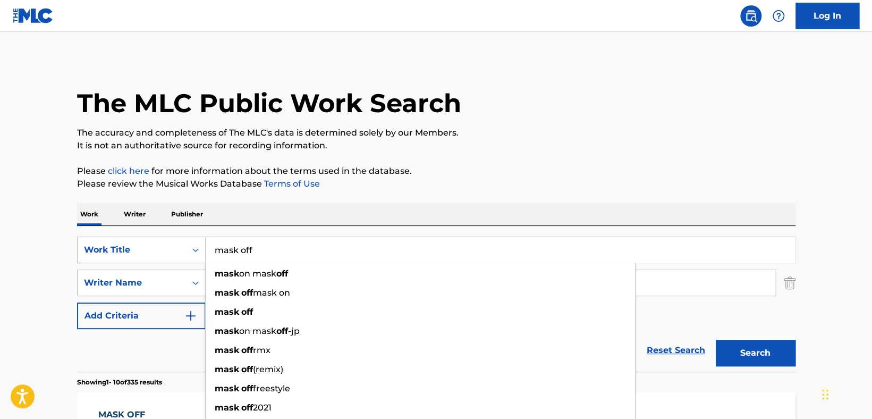
drag, startPoint x: 320, startPoint y: 243, endPoint x: 205, endPoint y: 243, distance: 115.8
click at [206, 243] on input "mask off" at bounding box center [500, 250] width 589 height 26
paste input "WW 015082655 00"
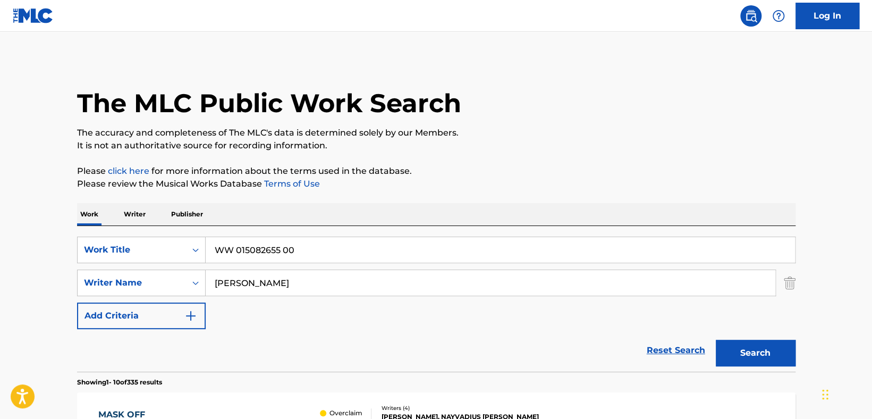
type input "WW 015082655 00"
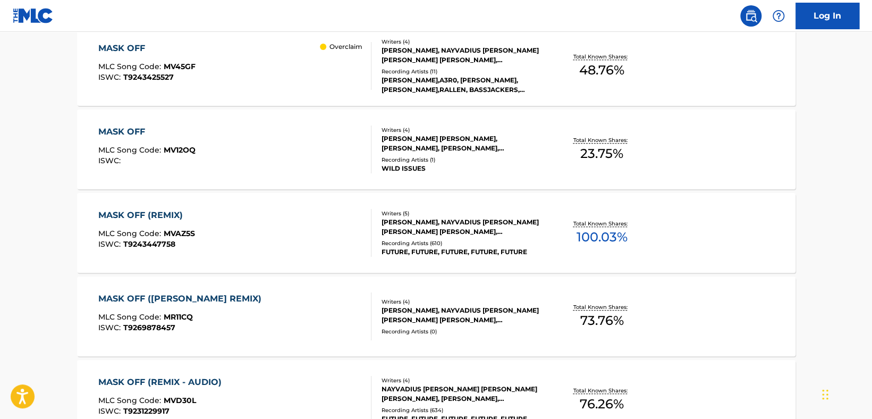
click at [357, 179] on div "MASK OFF MLC Song Code : MV12OQ ISWC : Writers ( 4 ) LELAND TYLER WAYNE, TOMMY …" at bounding box center [436, 149] width 718 height 80
